Goal: Information Seeking & Learning: Learn about a topic

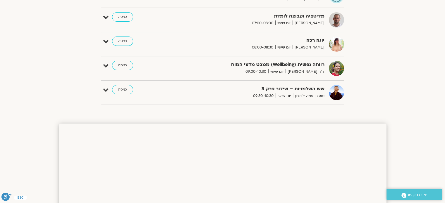
scroll to position [52, 0]
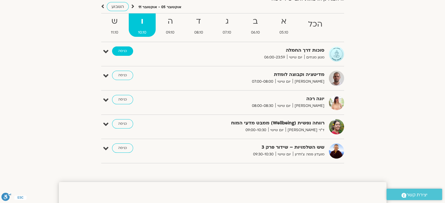
click at [123, 49] on link "כניסה" at bounding box center [122, 50] width 21 height 9
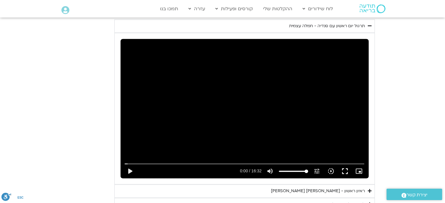
scroll to position [907, 0]
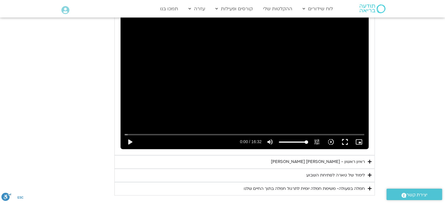
click at [327, 158] on div "ראיון ראשון - [PERSON_NAME] [PERSON_NAME]" at bounding box center [318, 161] width 94 height 7
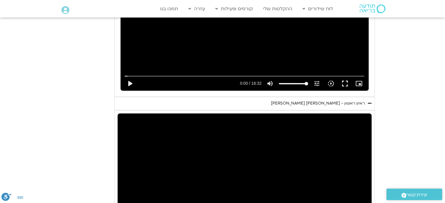
scroll to position [1023, 0]
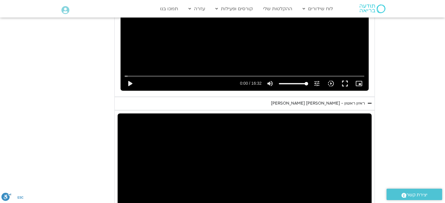
scroll to position [936, 0]
